Goal: Information Seeking & Learning: Learn about a topic

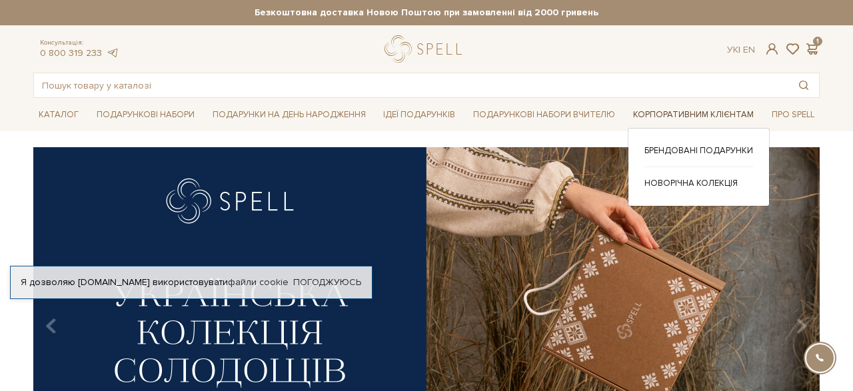
click at [643, 112] on link "Корпоративним клієнтам" at bounding box center [692, 115] width 131 height 21
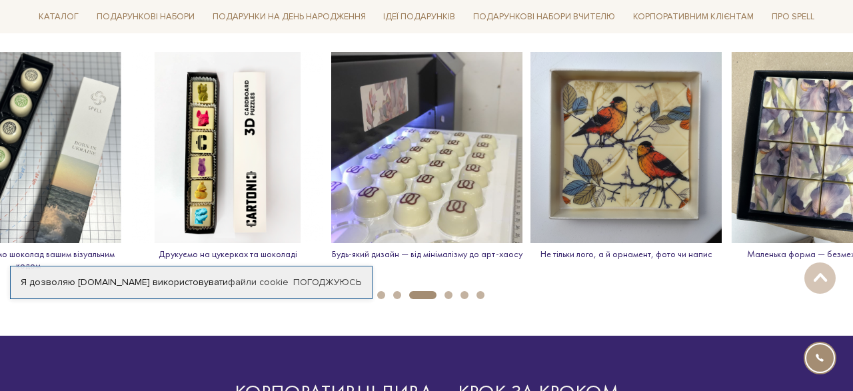
scroll to position [1917, 0]
